Goal: Manage account settings

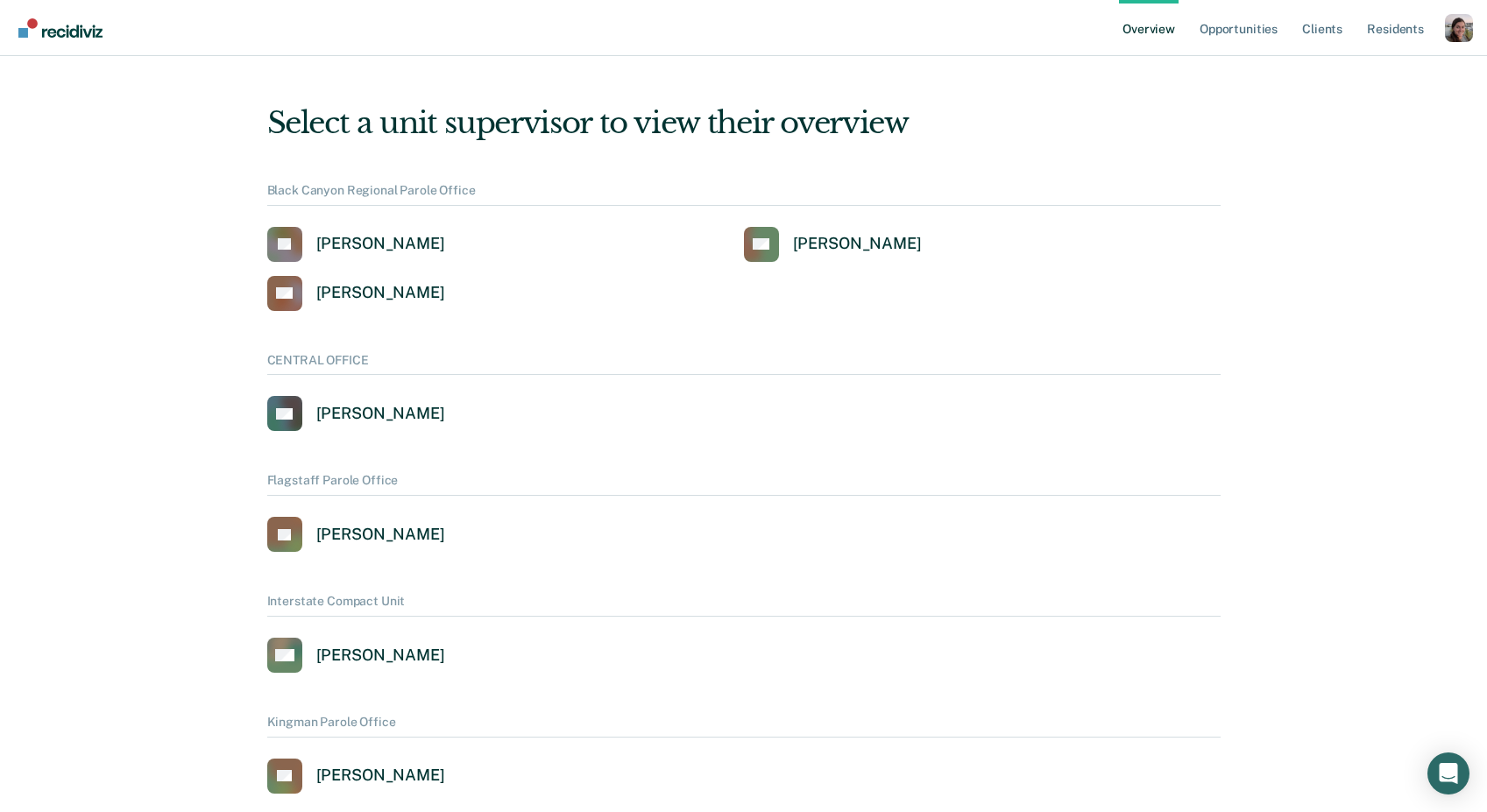
click at [1462, 33] on div "Profile dropdown button" at bounding box center [1458, 28] width 29 height 29
click at [1378, 64] on link "Profile" at bounding box center [1388, 70] width 141 height 15
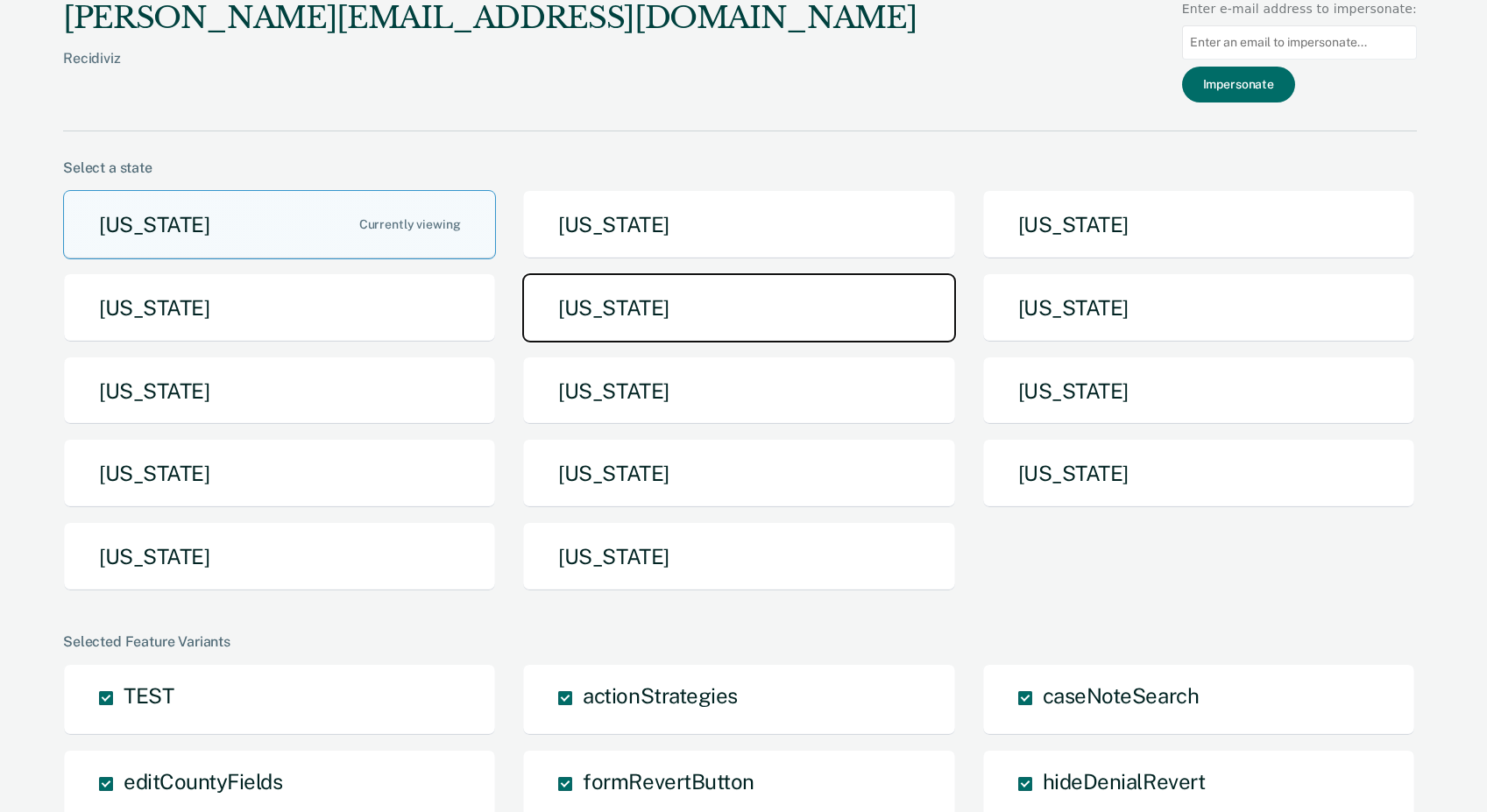
click at [603, 316] on button "[US_STATE]" at bounding box center [739, 308] width 433 height 69
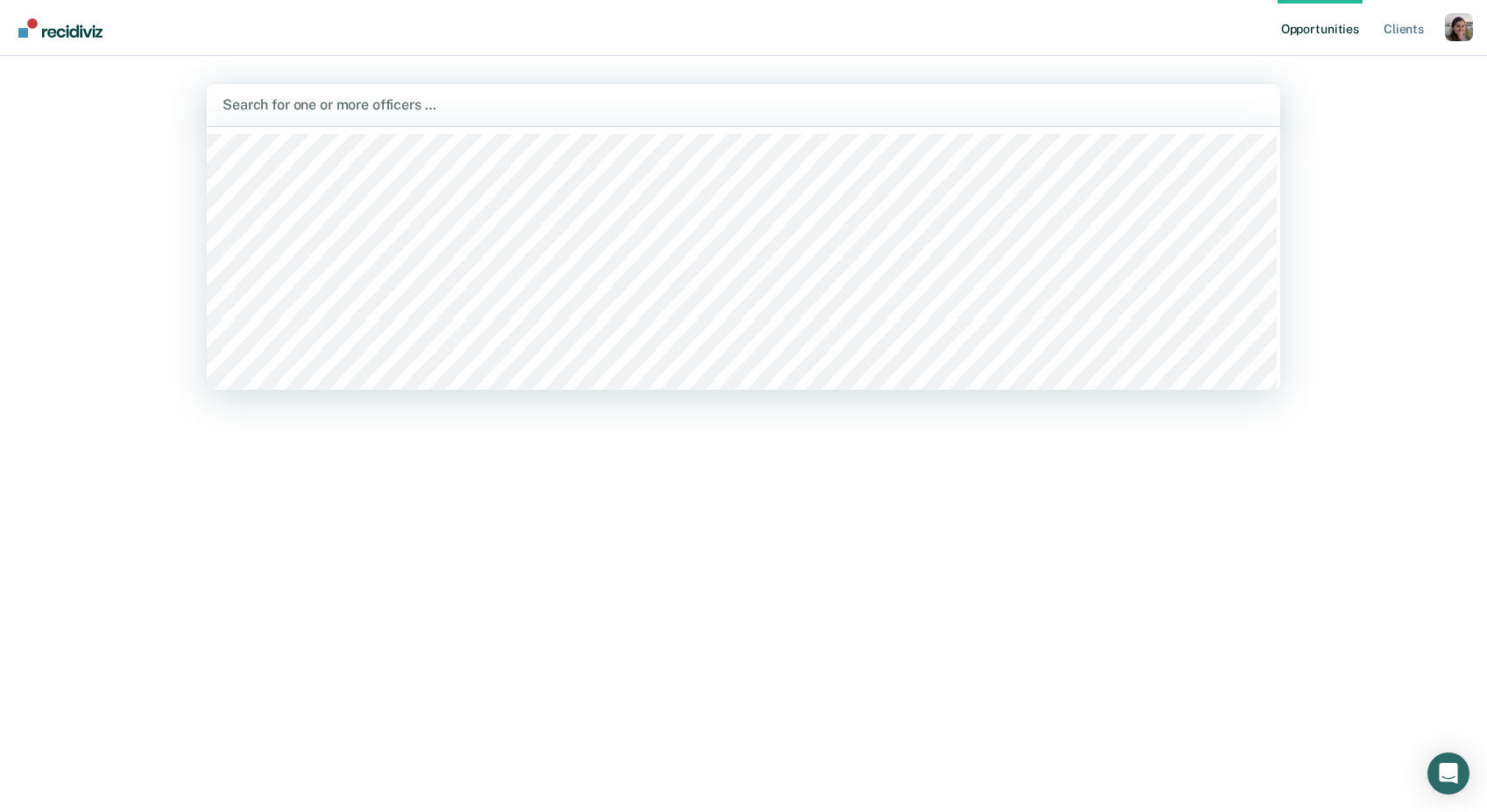
click at [450, 98] on div at bounding box center [743, 104] width 1041 height 20
type input "r"
click at [1391, 266] on div "Opportunities Client s Profile How it works Log Out [PERSON_NAME], 4 of 514. 51…" at bounding box center [744, 406] width 1487 height 812
